Goal: Information Seeking & Learning: Learn about a topic

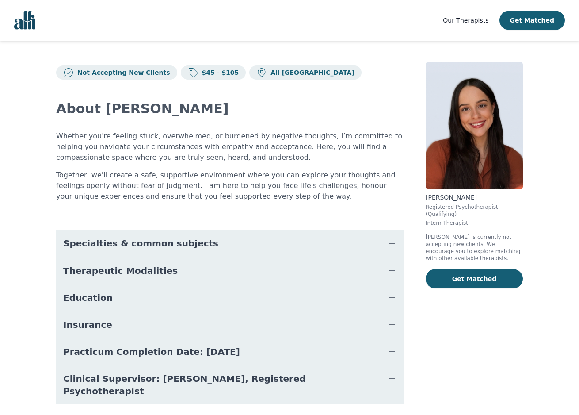
scroll to position [19, 0]
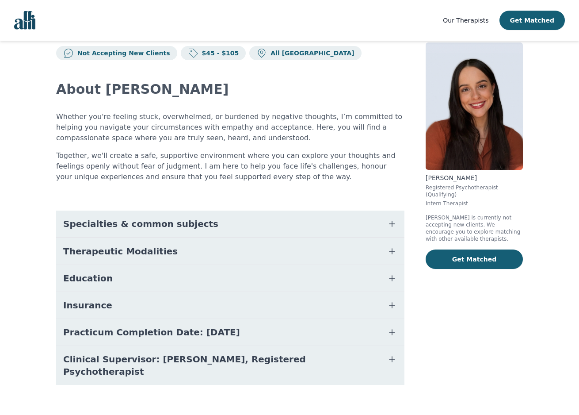
click at [104, 275] on button "Education" at bounding box center [230, 278] width 348 height 27
